Goal: Task Accomplishment & Management: Use online tool/utility

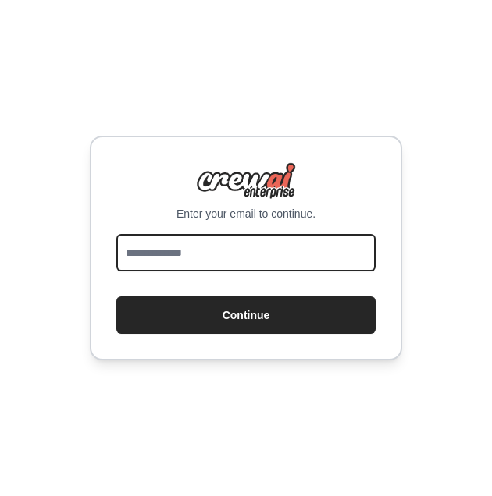
click at [254, 248] on input "email" at bounding box center [245, 252] width 259 height 37
type input "**********"
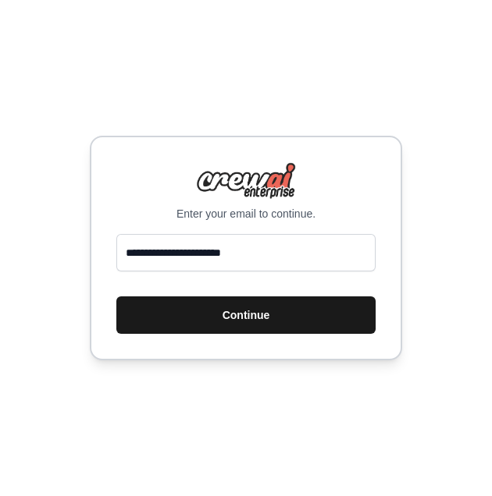
click at [280, 315] on button "Continue" at bounding box center [245, 315] width 259 height 37
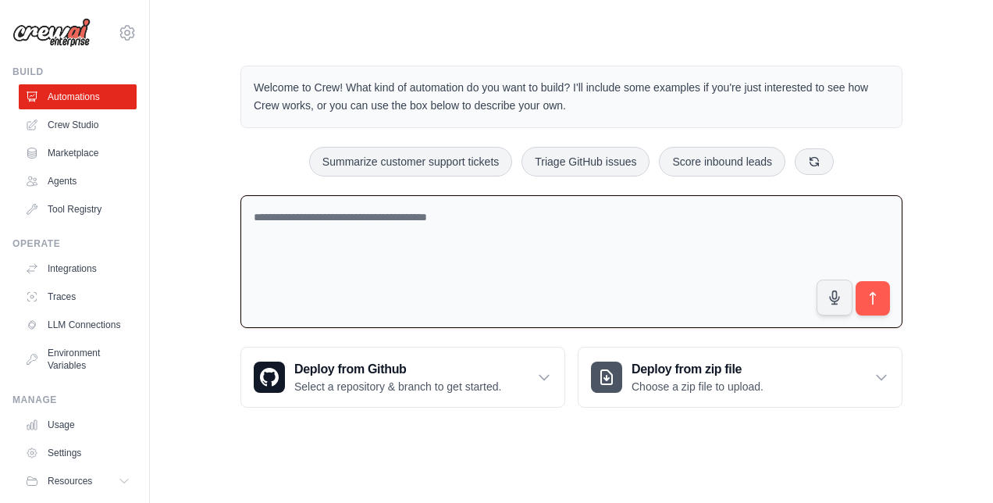
click at [451, 224] on textarea at bounding box center [571, 261] width 662 height 133
click at [416, 223] on textarea at bounding box center [571, 261] width 662 height 133
click at [90, 122] on link "Crew Studio" at bounding box center [79, 124] width 118 height 25
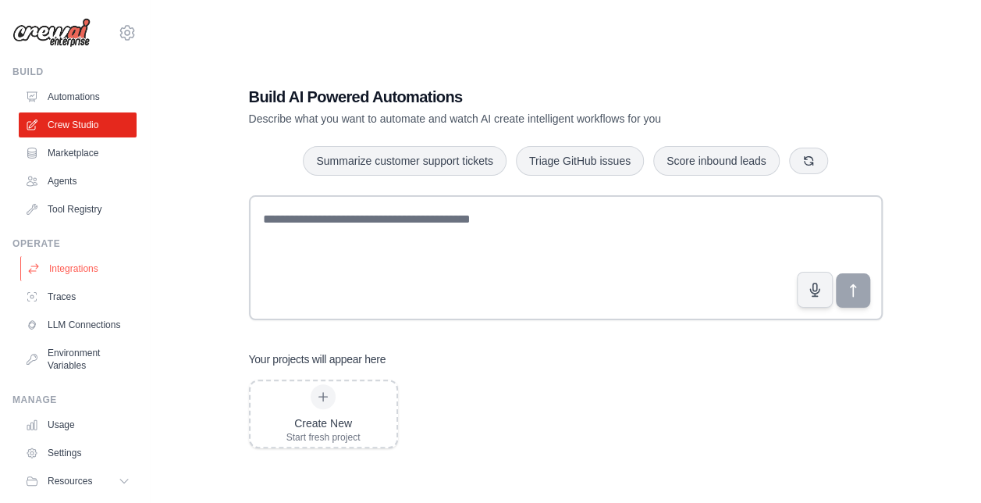
click at [80, 276] on link "Integrations" at bounding box center [79, 268] width 118 height 25
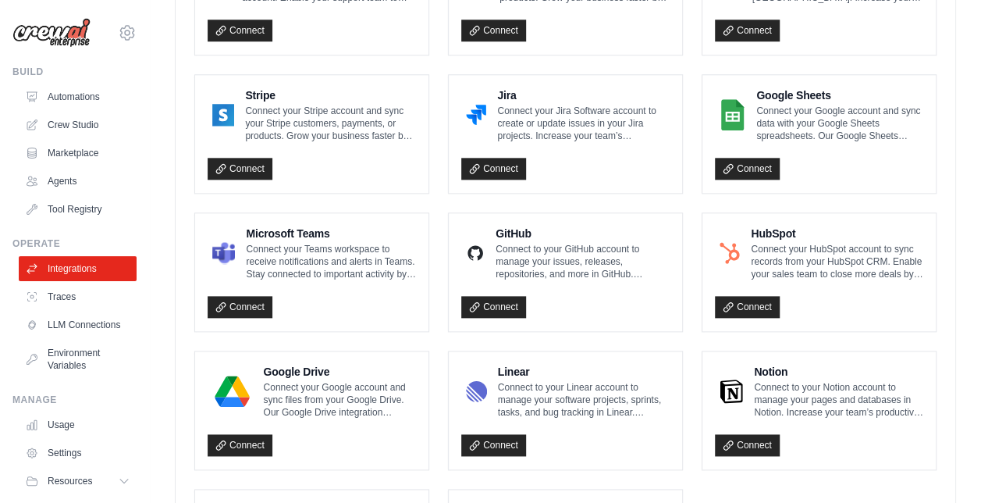
scroll to position [809, 0]
